Goal: Task Accomplishment & Management: Use online tool/utility

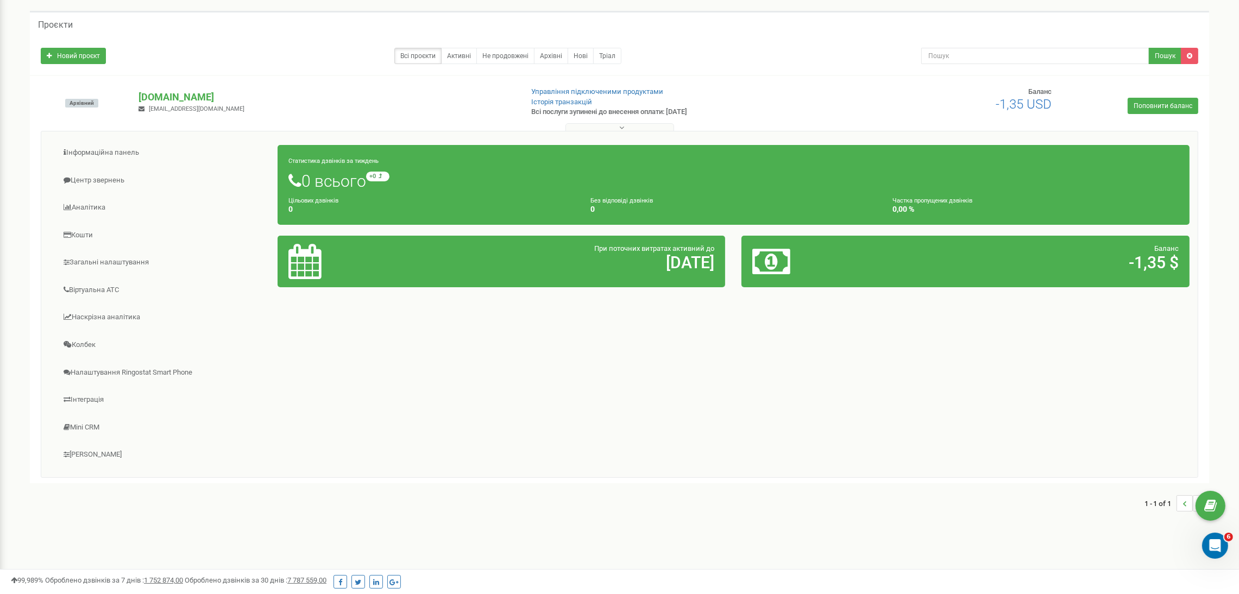
scroll to position [45, 0]
click at [564, 229] on div "Статистика дзвінків за тиждень 0 всього +0 відносно минулого тижня Цільових дзв…" at bounding box center [733, 184] width 928 height 91
click at [92, 203] on link "Аналiтика" at bounding box center [163, 207] width 229 height 27
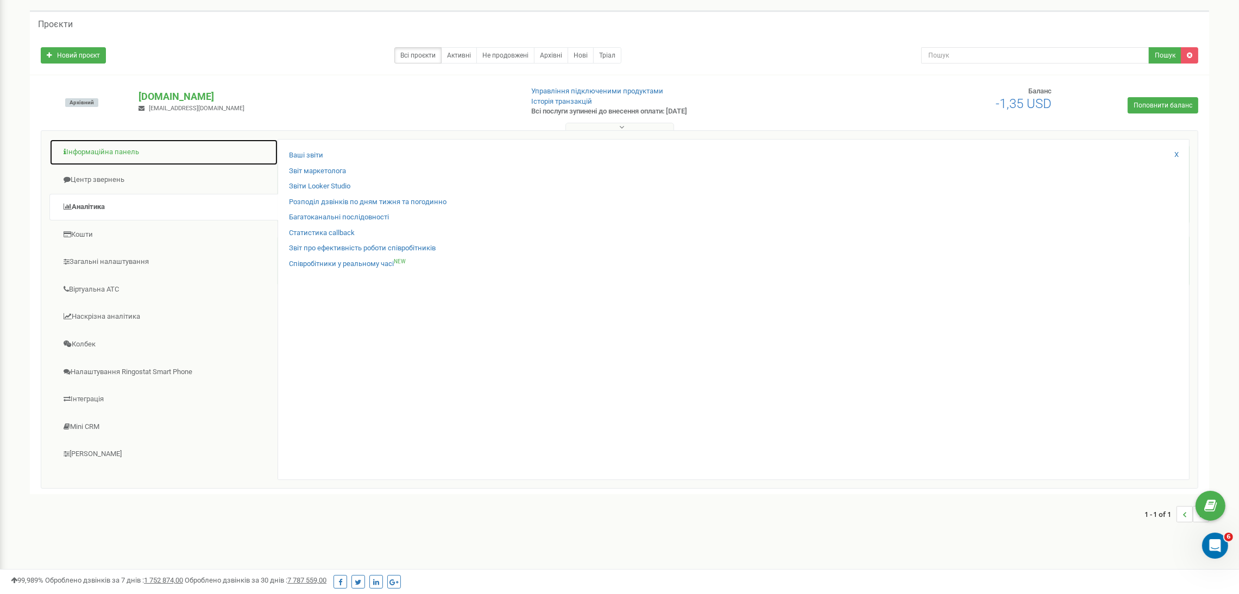
click at [135, 158] on link "Інформаційна панель" at bounding box center [163, 152] width 229 height 27
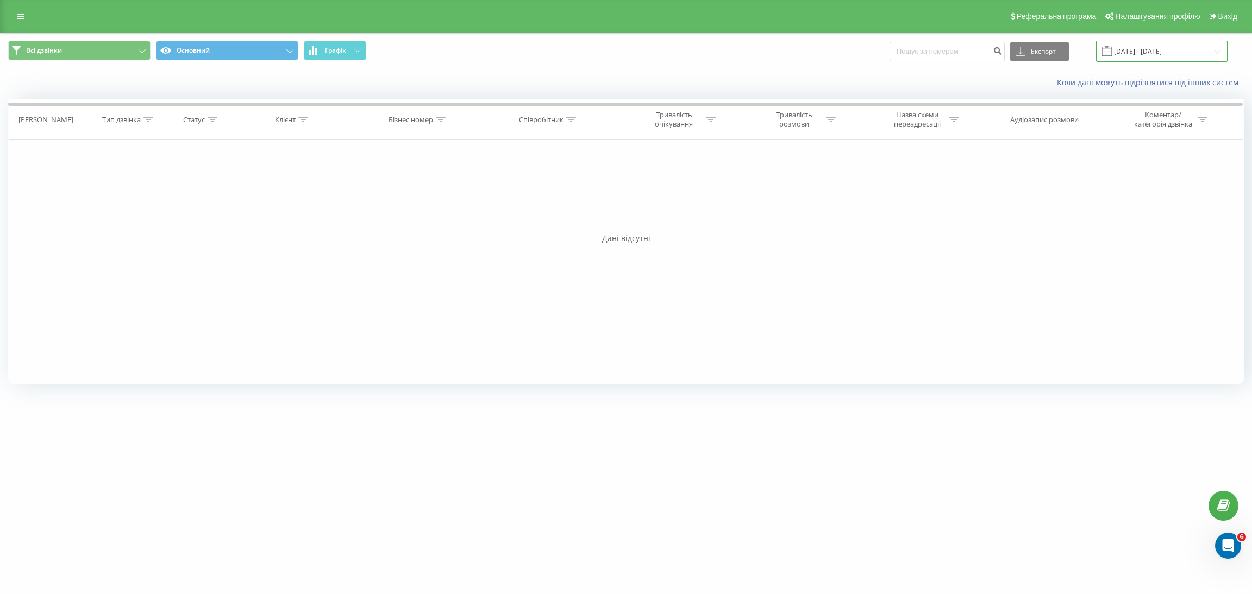
click at [1201, 54] on input "[DATE] - [DATE]" at bounding box center [1161, 51] width 131 height 21
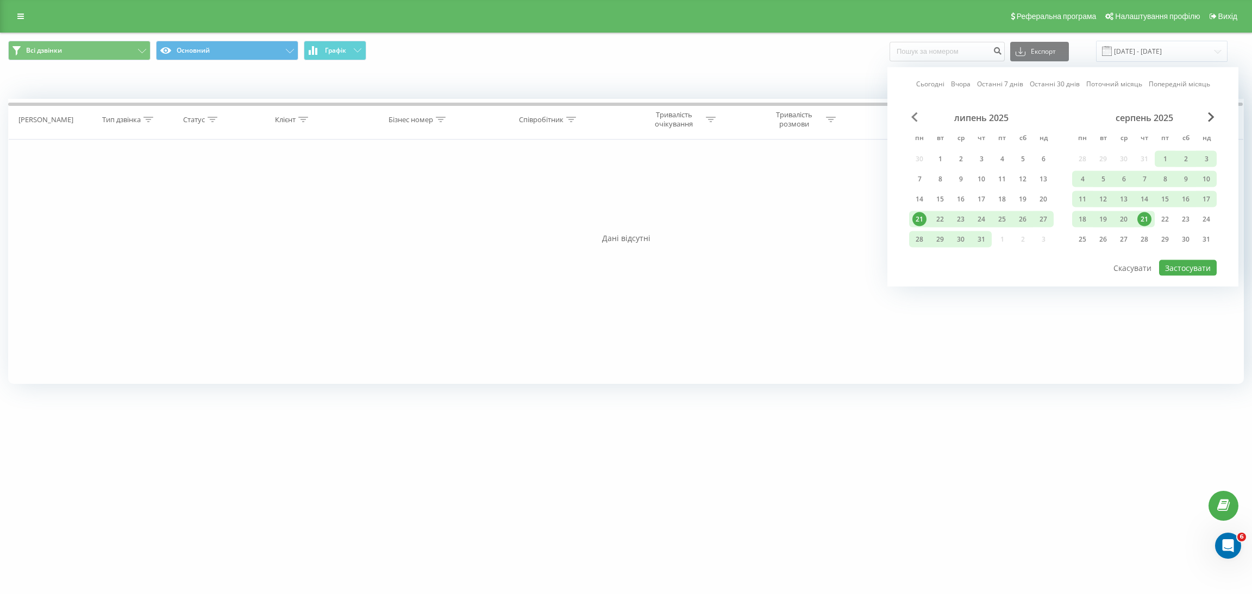
click at [915, 117] on span "Previous Month" at bounding box center [914, 117] width 7 height 10
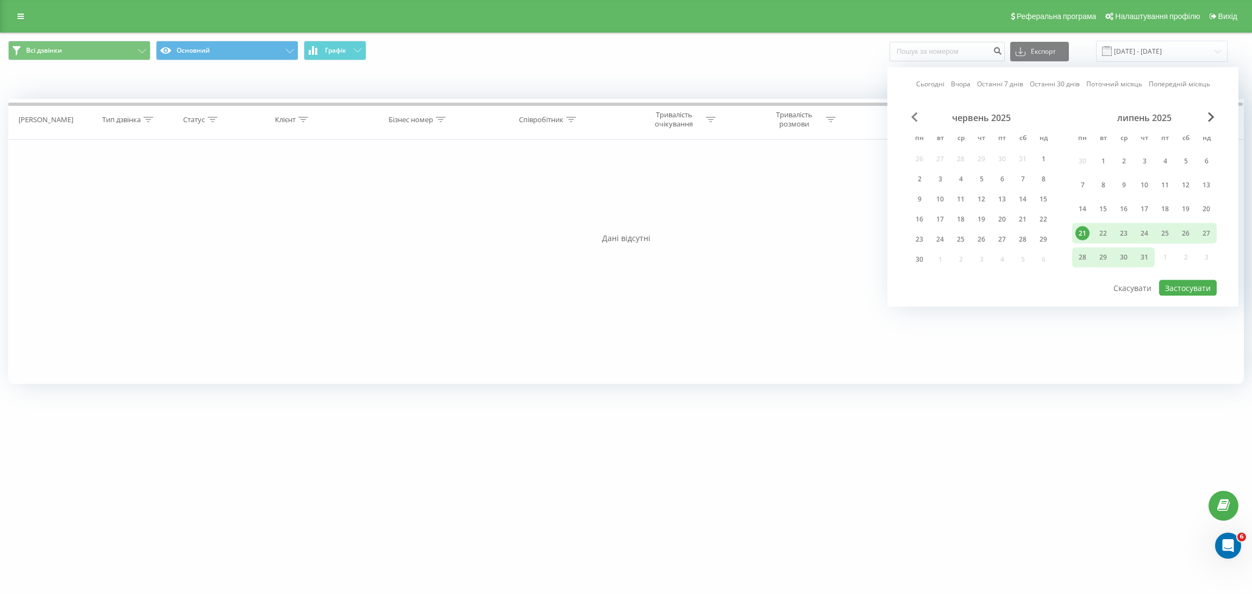
click at [915, 117] on span "Previous Month" at bounding box center [914, 117] width 7 height 10
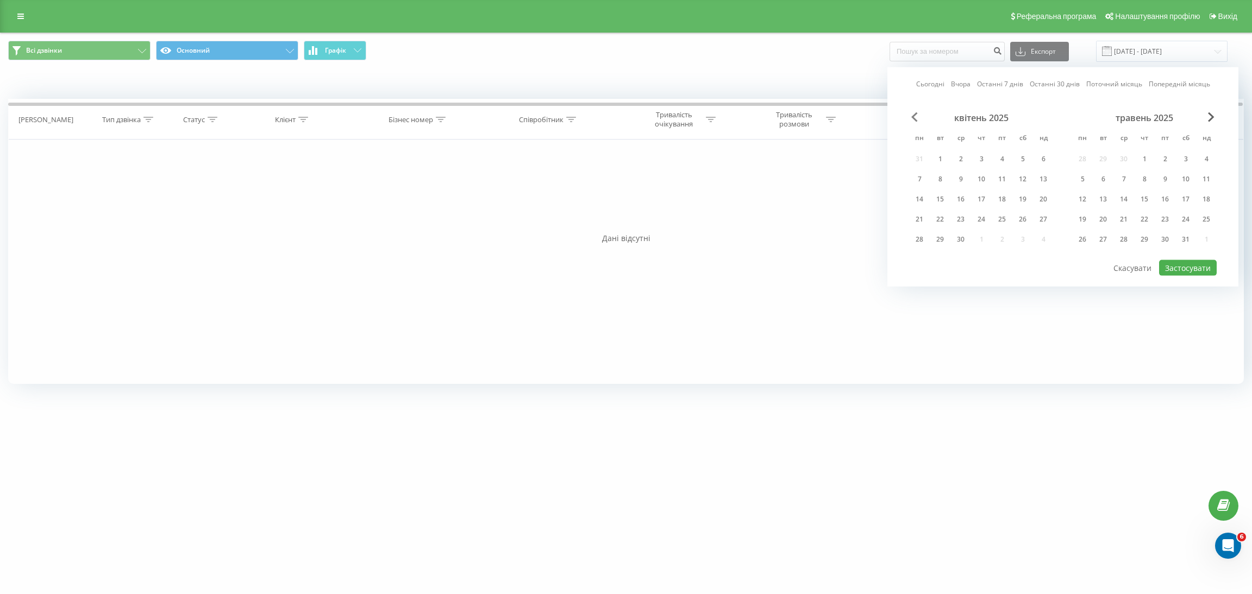
click at [915, 117] on span "Previous Month" at bounding box center [914, 117] width 7 height 10
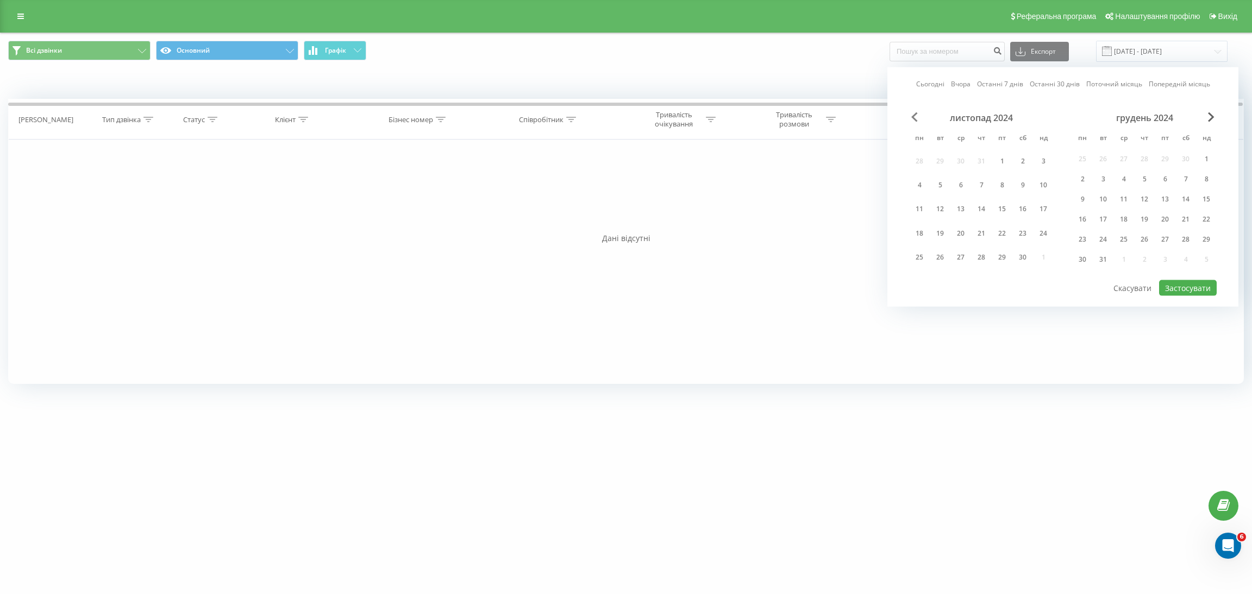
click at [915, 117] on span "Previous Month" at bounding box center [914, 117] width 7 height 10
click at [985, 156] on div "1" at bounding box center [981, 161] width 14 height 14
click at [1214, 118] on span "Next Month" at bounding box center [1211, 117] width 7 height 10
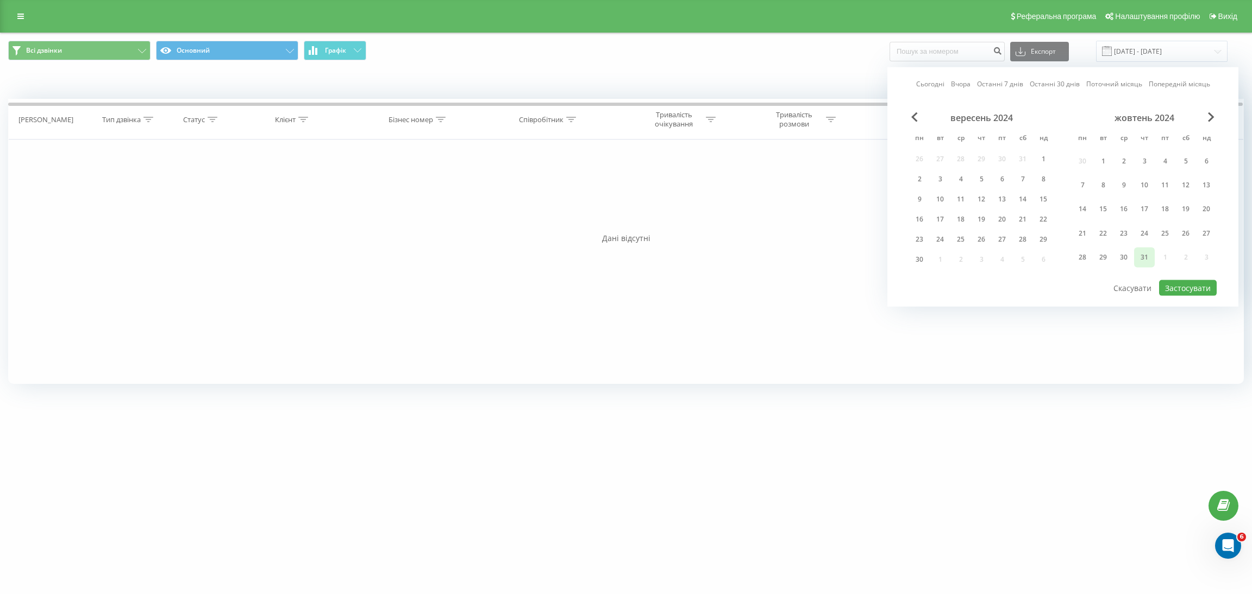
click at [1145, 254] on div "31" at bounding box center [1144, 257] width 14 height 14
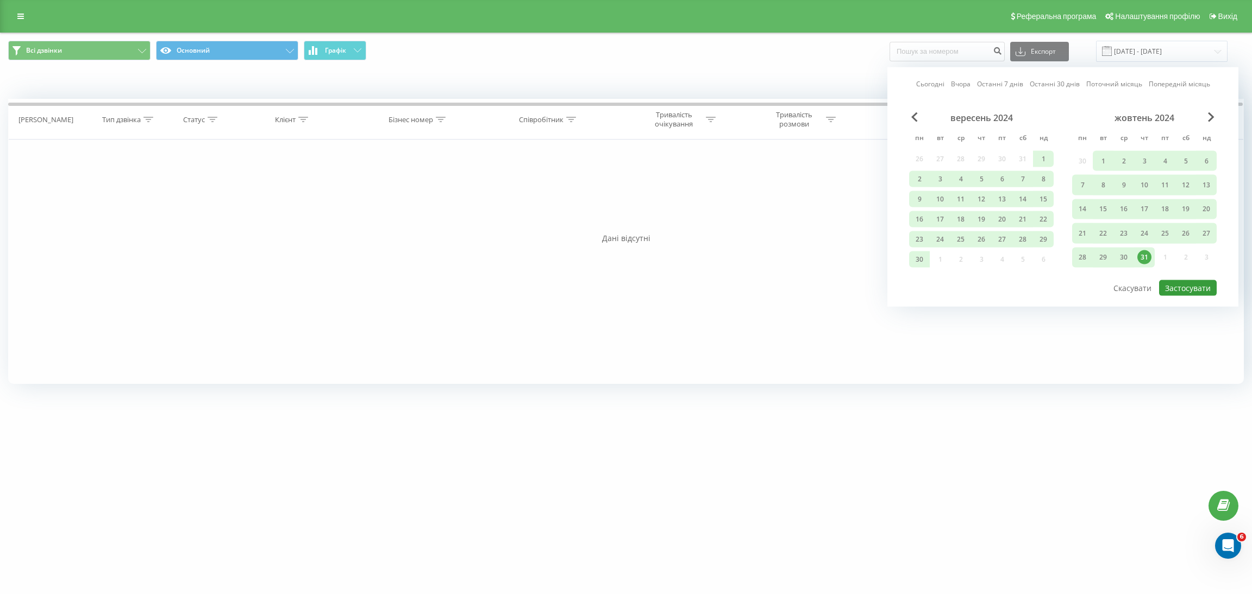
click at [1182, 286] on button "Застосувати" at bounding box center [1188, 288] width 58 height 16
type input "[DATE] - [DATE]"
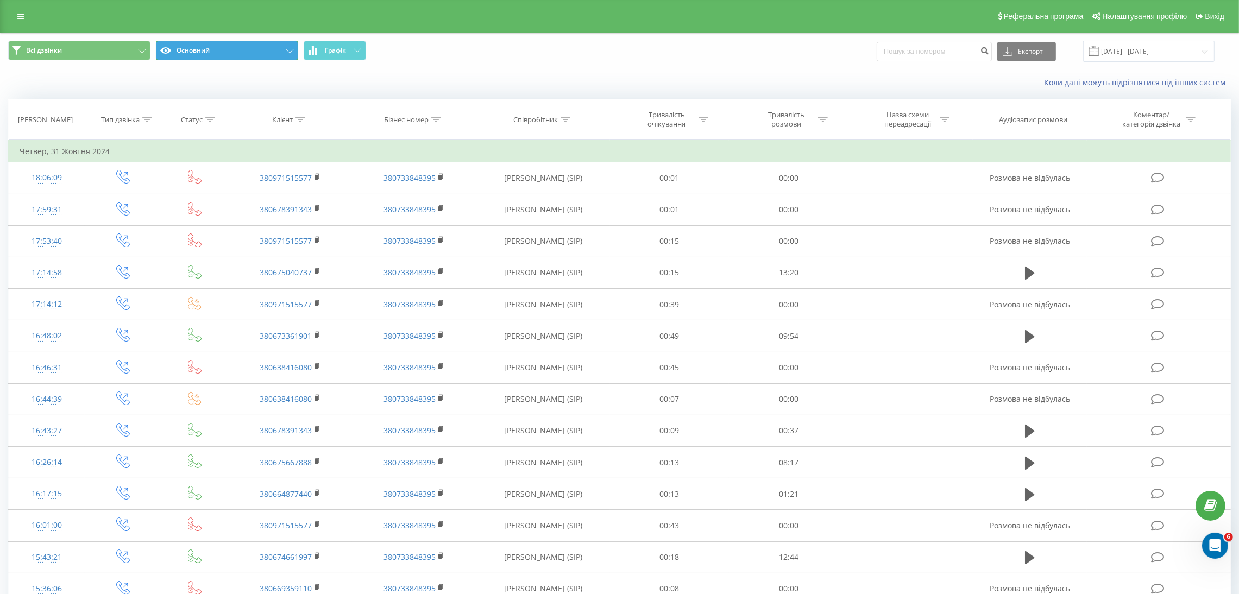
click at [286, 47] on button "Основний" at bounding box center [227, 51] width 142 height 20
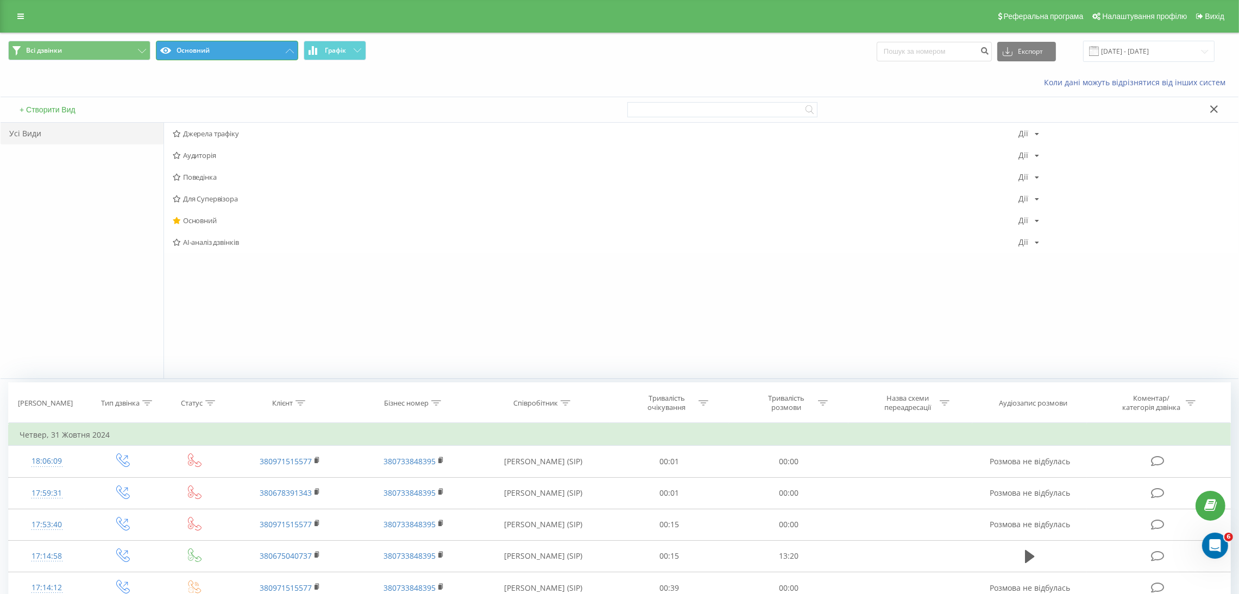
click at [286, 47] on button "Основний" at bounding box center [227, 51] width 142 height 20
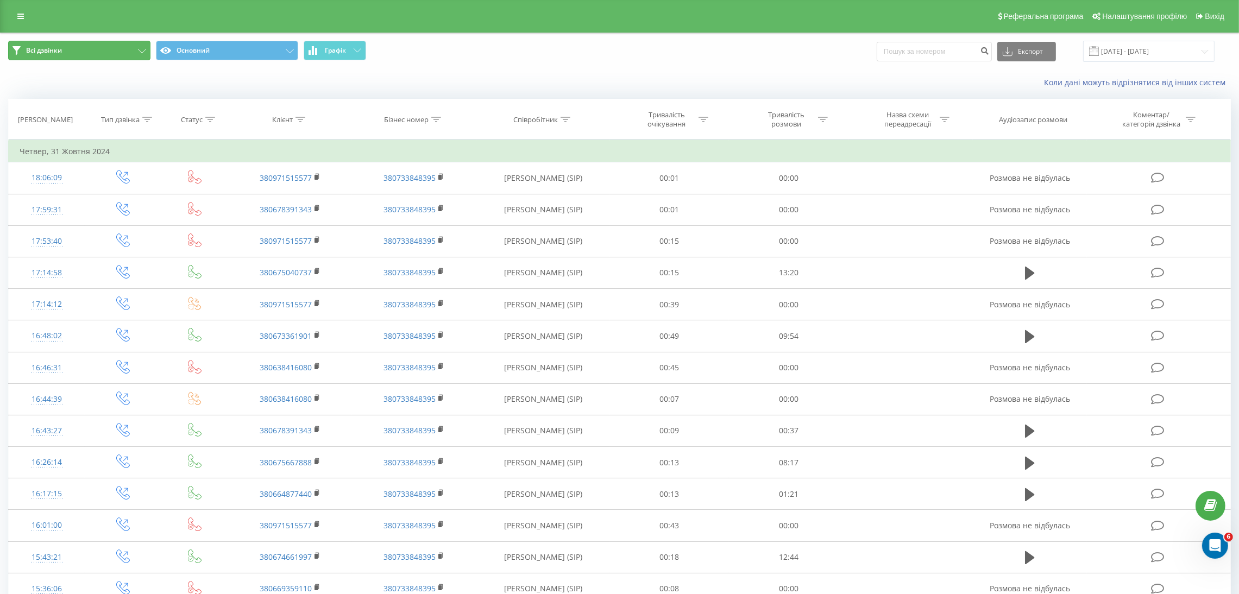
click at [110, 47] on button "Всі дзвінки" at bounding box center [79, 51] width 142 height 20
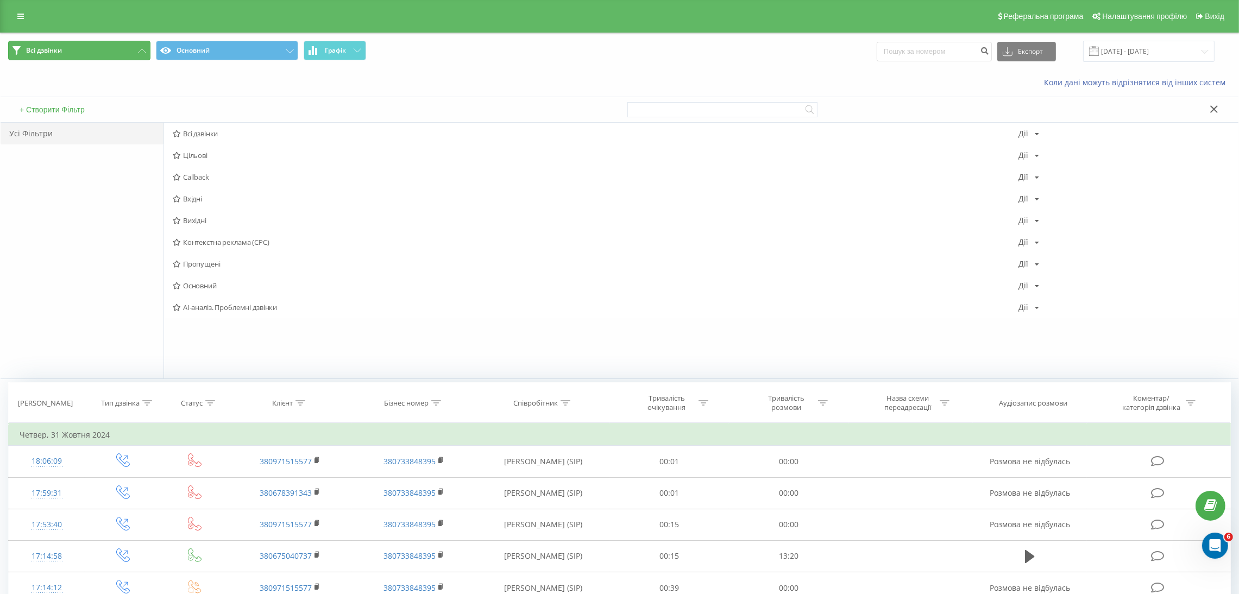
click at [110, 47] on button "Всі дзвінки" at bounding box center [79, 51] width 142 height 20
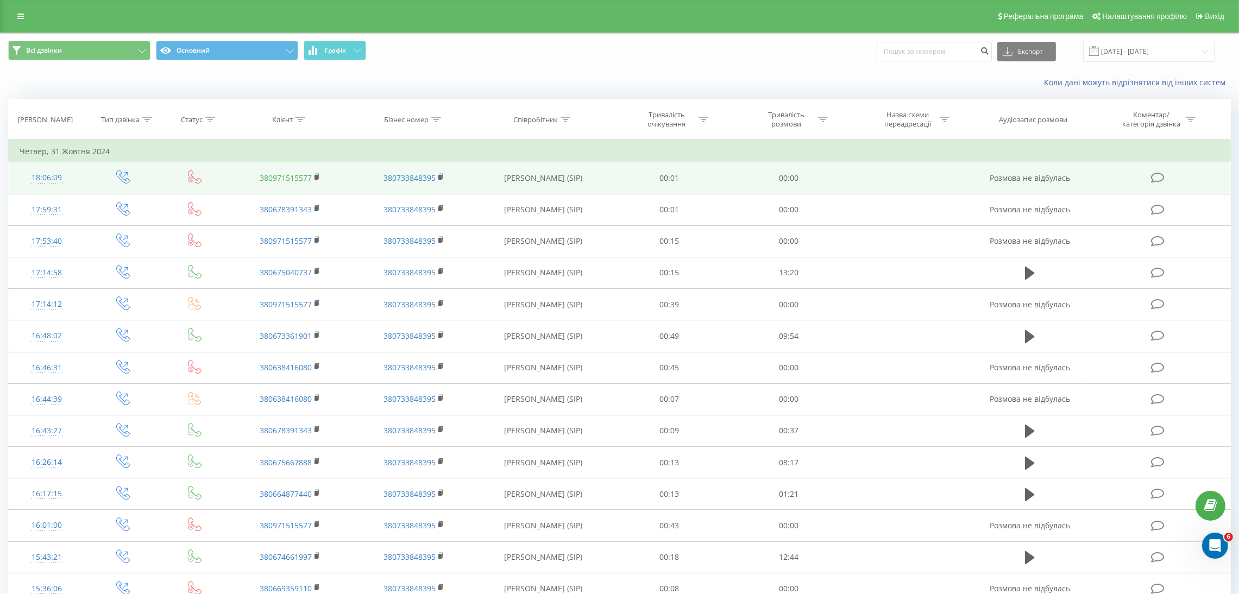
click at [288, 179] on link "380971515577" at bounding box center [286, 178] width 52 height 10
click at [275, 176] on link "380971515577" at bounding box center [286, 178] width 52 height 10
click at [415, 180] on link "380733848395" at bounding box center [410, 178] width 52 height 10
click at [297, 182] on link "380971515577" at bounding box center [286, 178] width 52 height 10
click at [318, 178] on icon at bounding box center [317, 176] width 4 height 5
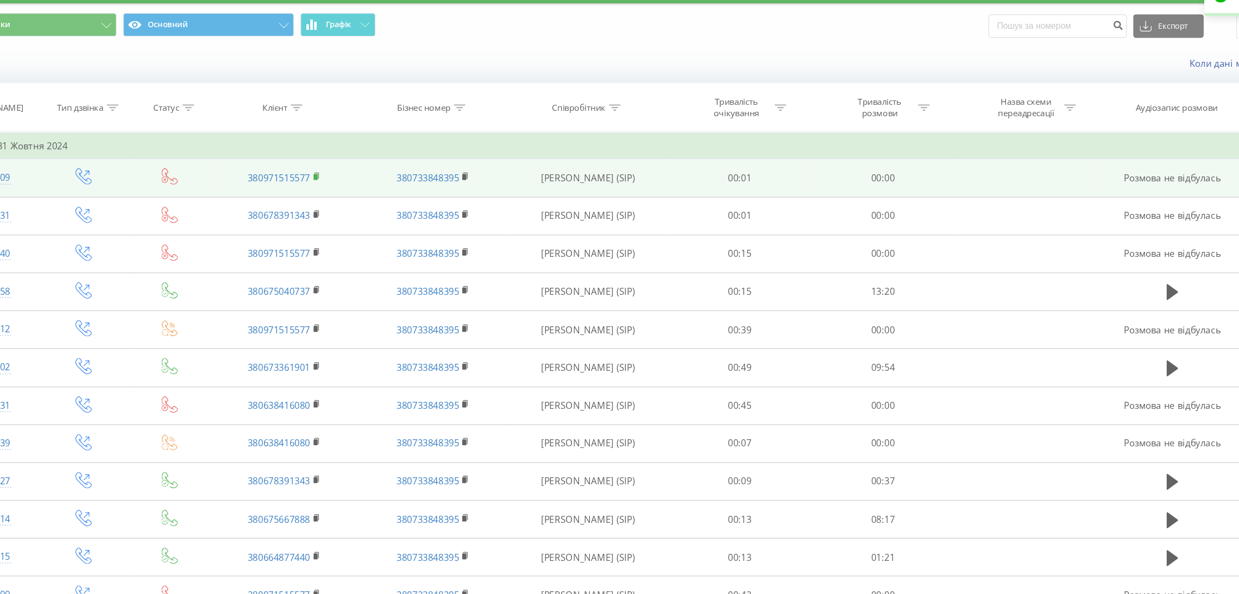
click at [319, 178] on icon at bounding box center [317, 176] width 4 height 5
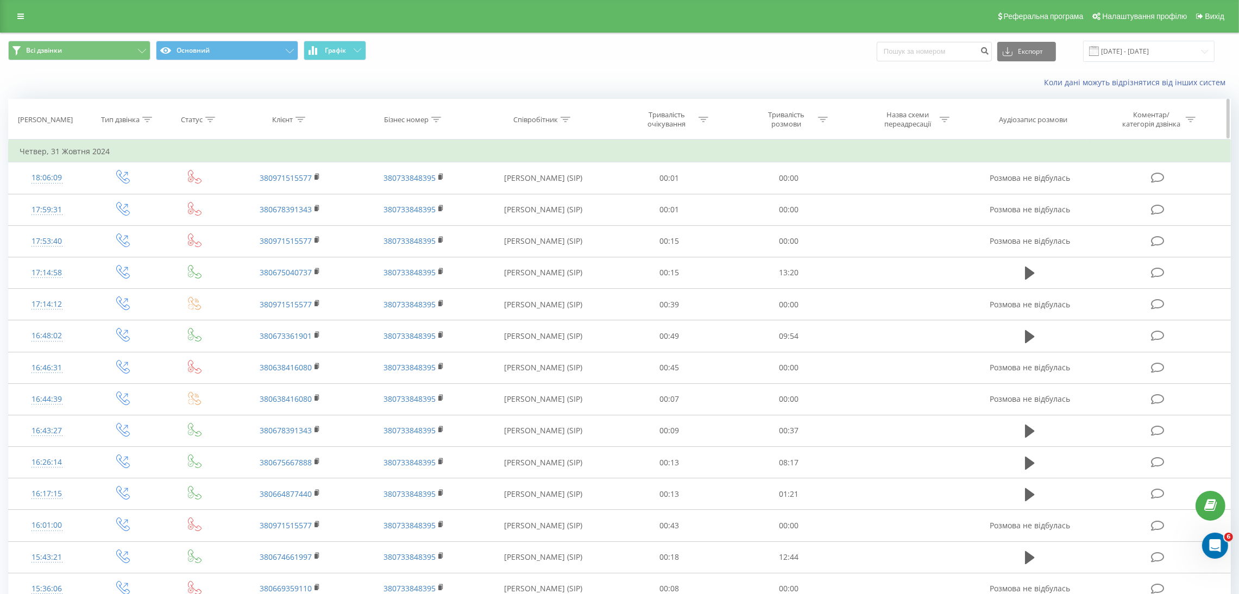
click at [299, 122] on icon at bounding box center [301, 119] width 10 height 5
